Goal: Information Seeking & Learning: Check status

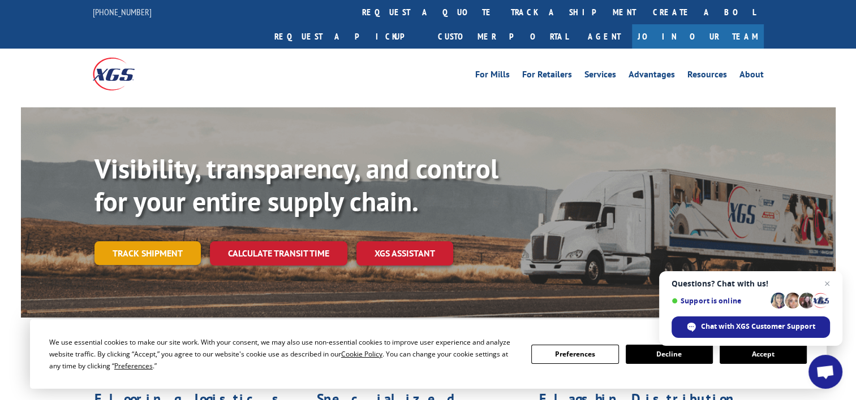
click at [175, 241] on link "Track shipment" at bounding box center [147, 253] width 106 height 24
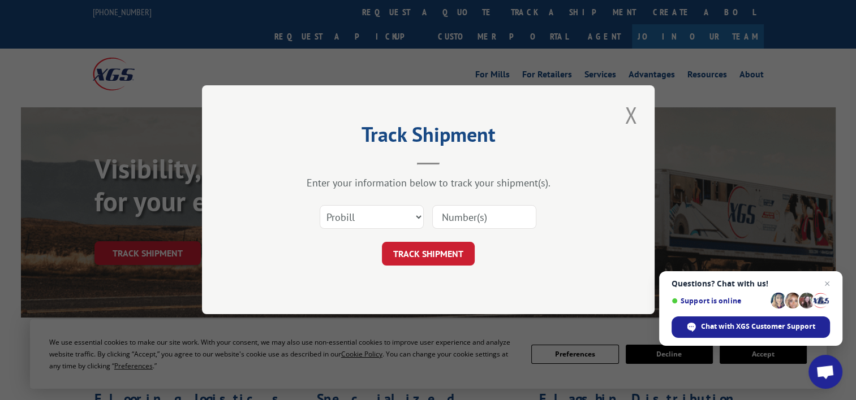
click at [457, 207] on input at bounding box center [484, 218] width 104 height 24
click at [403, 206] on select "Select category... Probill BOL PO" at bounding box center [371, 218] width 104 height 24
select select "bol"
click at [319, 206] on select "Select category... Probill BOL PO" at bounding box center [371, 218] width 104 height 24
click at [456, 220] on input at bounding box center [484, 218] width 104 height 24
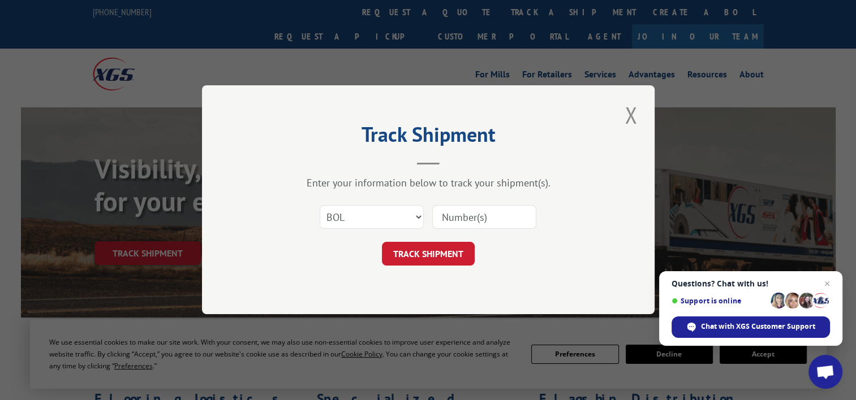
paste input "361767"
type input "361767"
click button "TRACK SHIPMENT" at bounding box center [428, 255] width 93 height 24
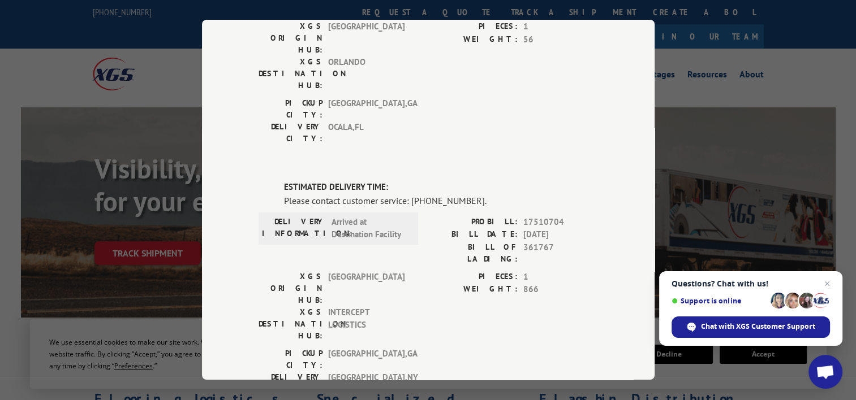
scroll to position [172, 0]
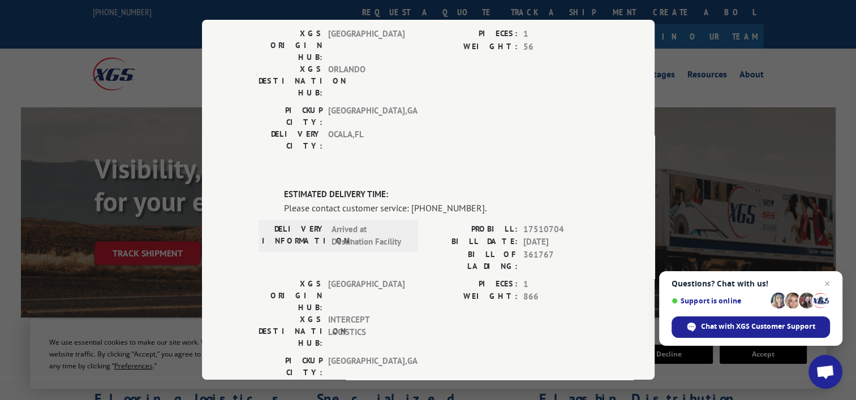
click at [649, 181] on div "Track Shipment DELIVERED DELIVERY INFORMATION: PROBILL: 6751235 BILL DATE: [DAT…" at bounding box center [428, 200] width 452 height 360
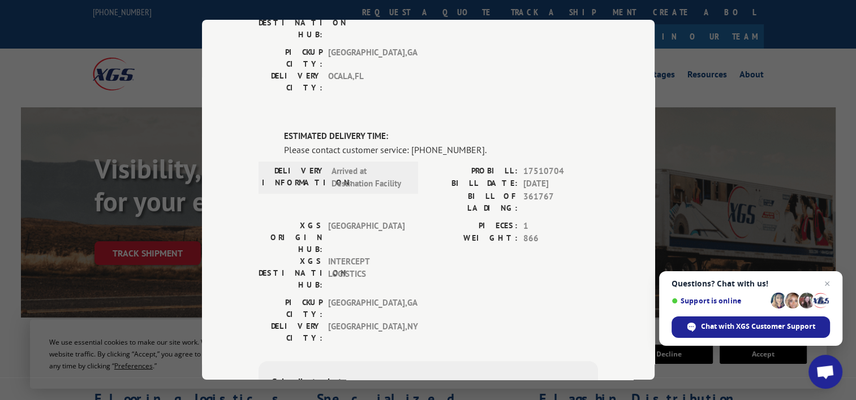
scroll to position [226, 0]
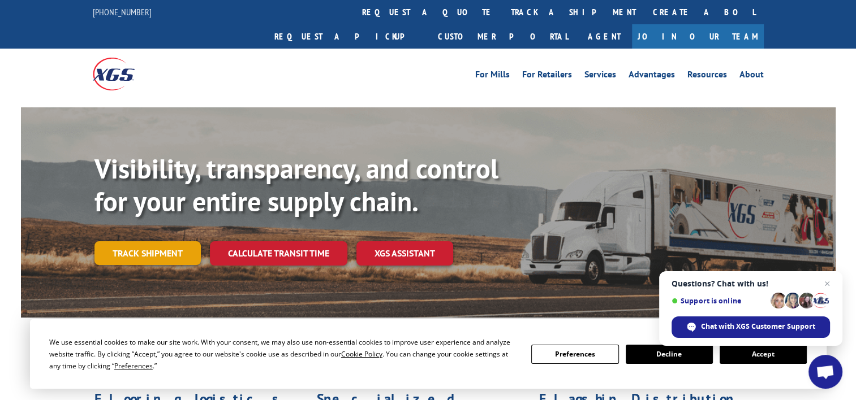
click at [171, 241] on link "Track shipment" at bounding box center [147, 253] width 106 height 24
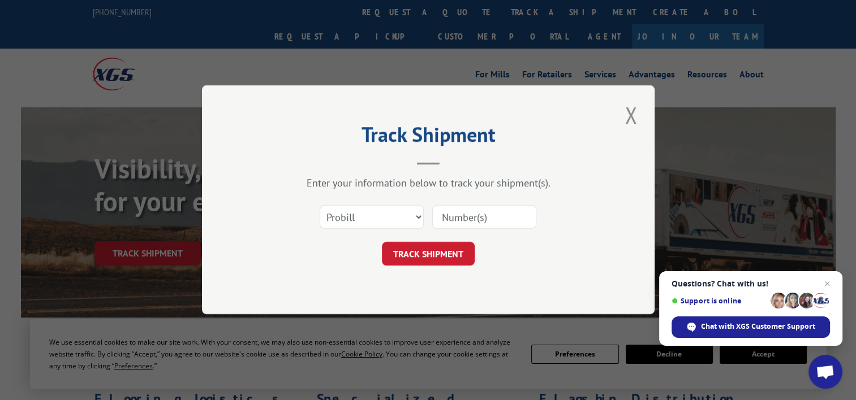
click at [460, 212] on input at bounding box center [484, 218] width 104 height 24
click at [416, 213] on select "Select category... Probill BOL PO" at bounding box center [371, 218] width 104 height 24
select select "bol"
click at [319, 206] on select "Select category... Probill BOL PO" at bounding box center [371, 218] width 104 height 24
click at [447, 209] on input at bounding box center [484, 218] width 104 height 24
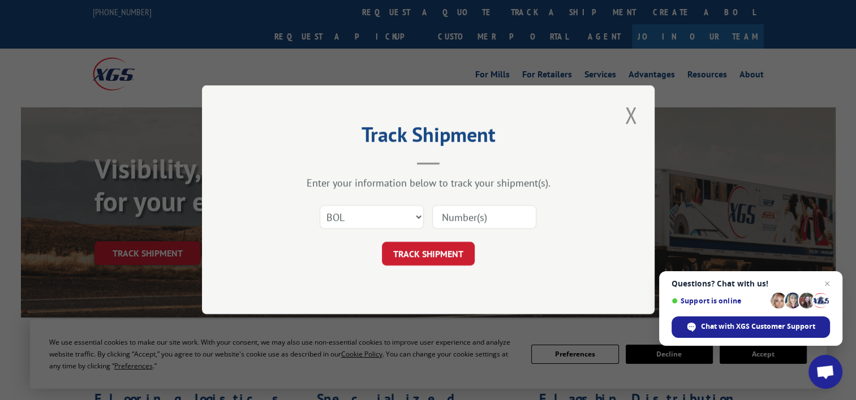
click at [447, 209] on input at bounding box center [484, 218] width 104 height 24
paste input "361767"
type input "361767"
click button "TRACK SHIPMENT" at bounding box center [428, 255] width 93 height 24
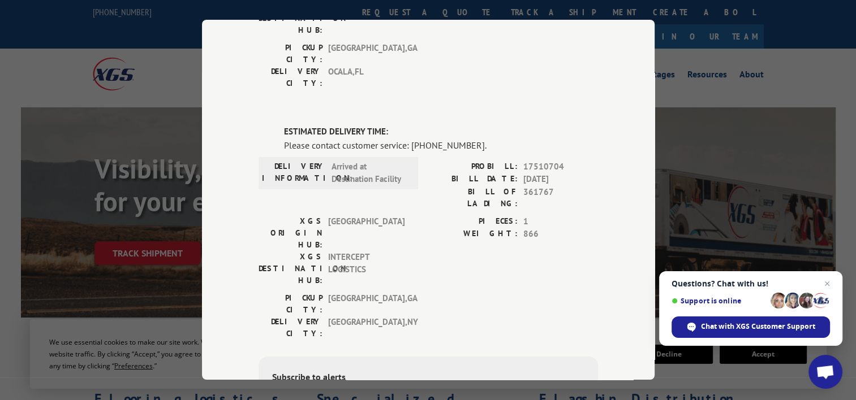
scroll to position [215, 0]
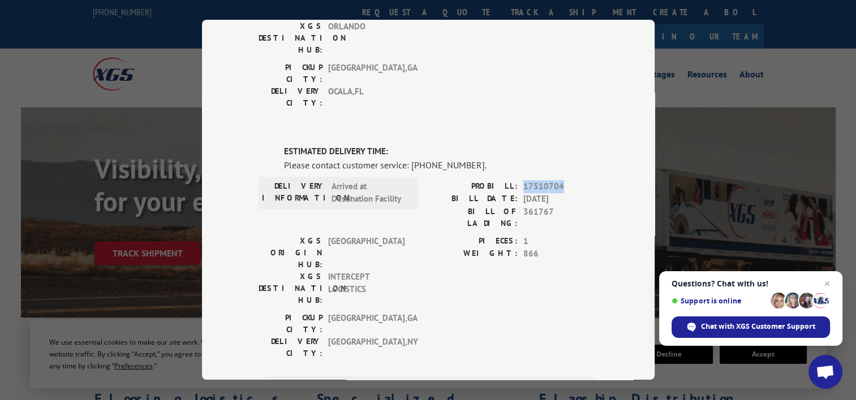
drag, startPoint x: 562, startPoint y: 113, endPoint x: 519, endPoint y: 115, distance: 43.6
click at [523, 180] on span "17510704" at bounding box center [560, 186] width 75 height 13
copy span "17510704"
